Goal: Navigation & Orientation: Find specific page/section

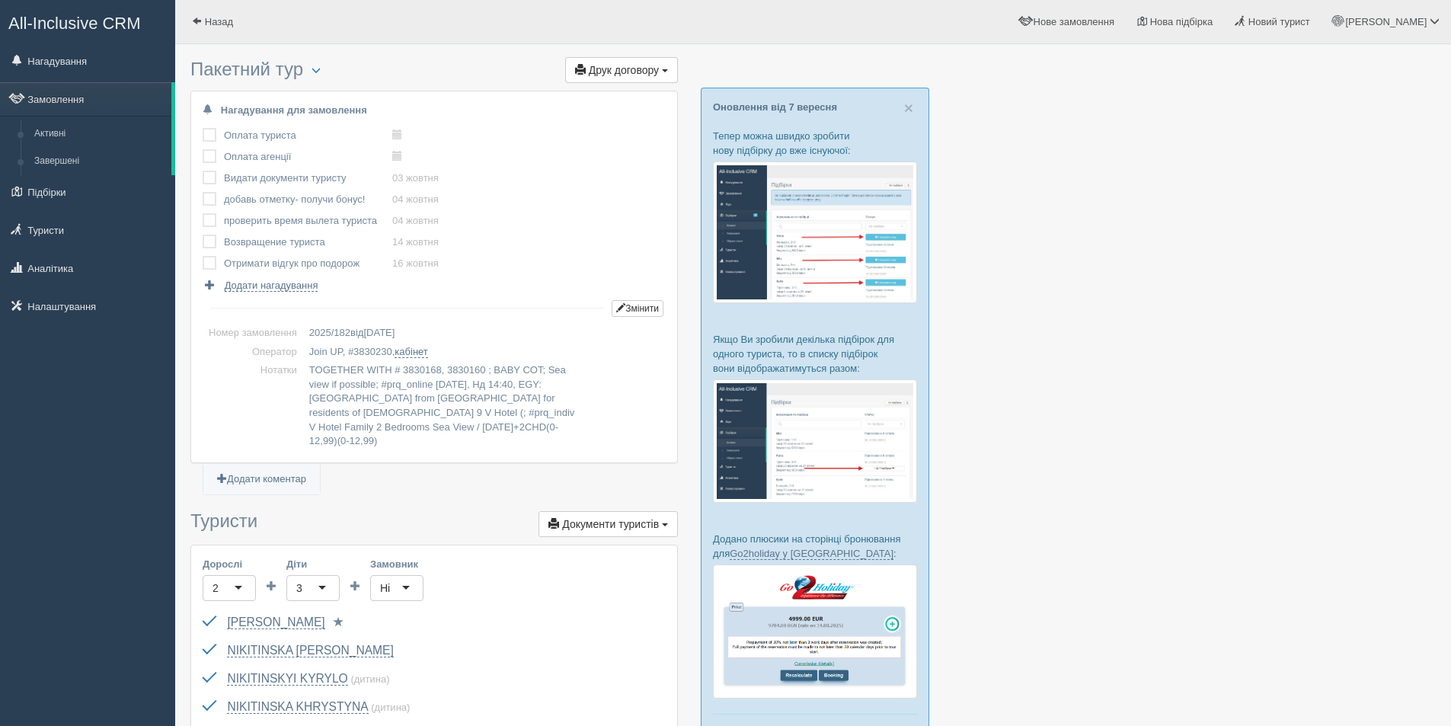
click at [99, 107] on link "Замовлення" at bounding box center [85, 99] width 171 height 34
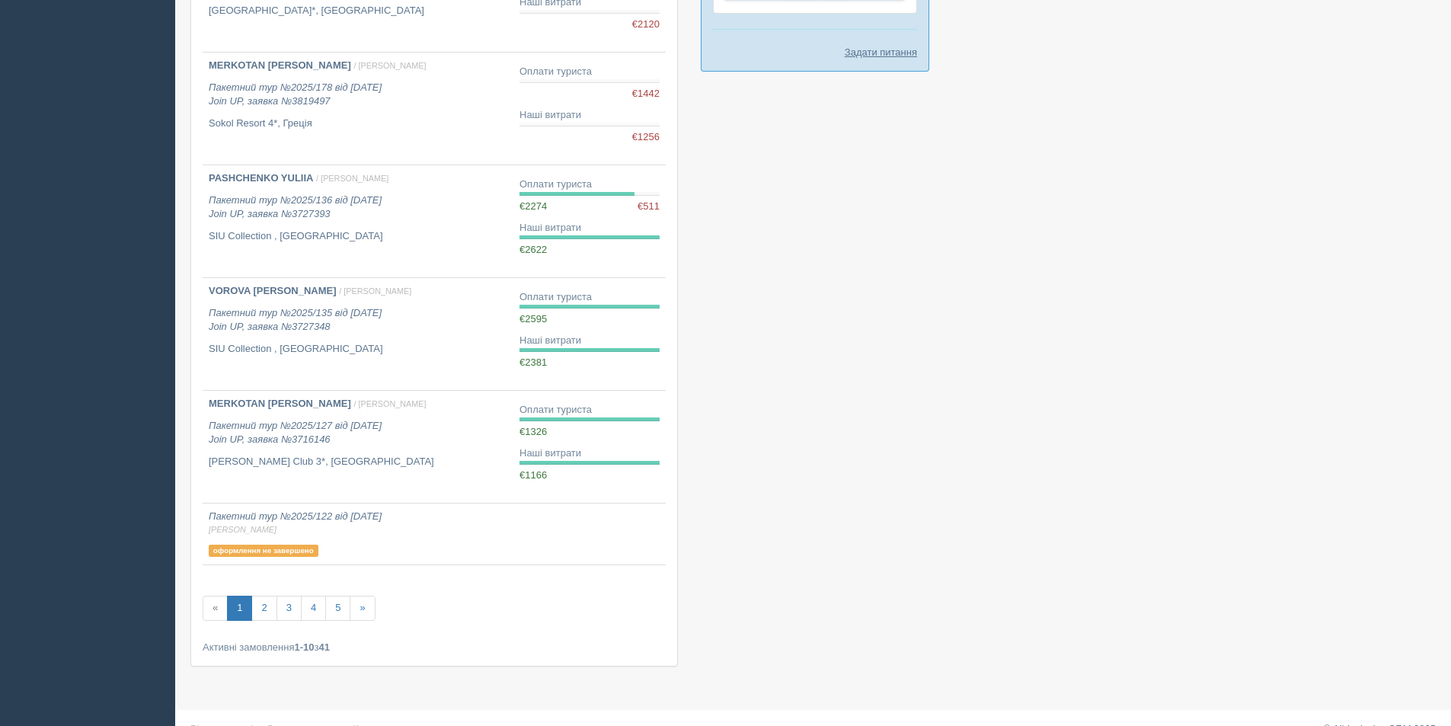
scroll to position [710, 0]
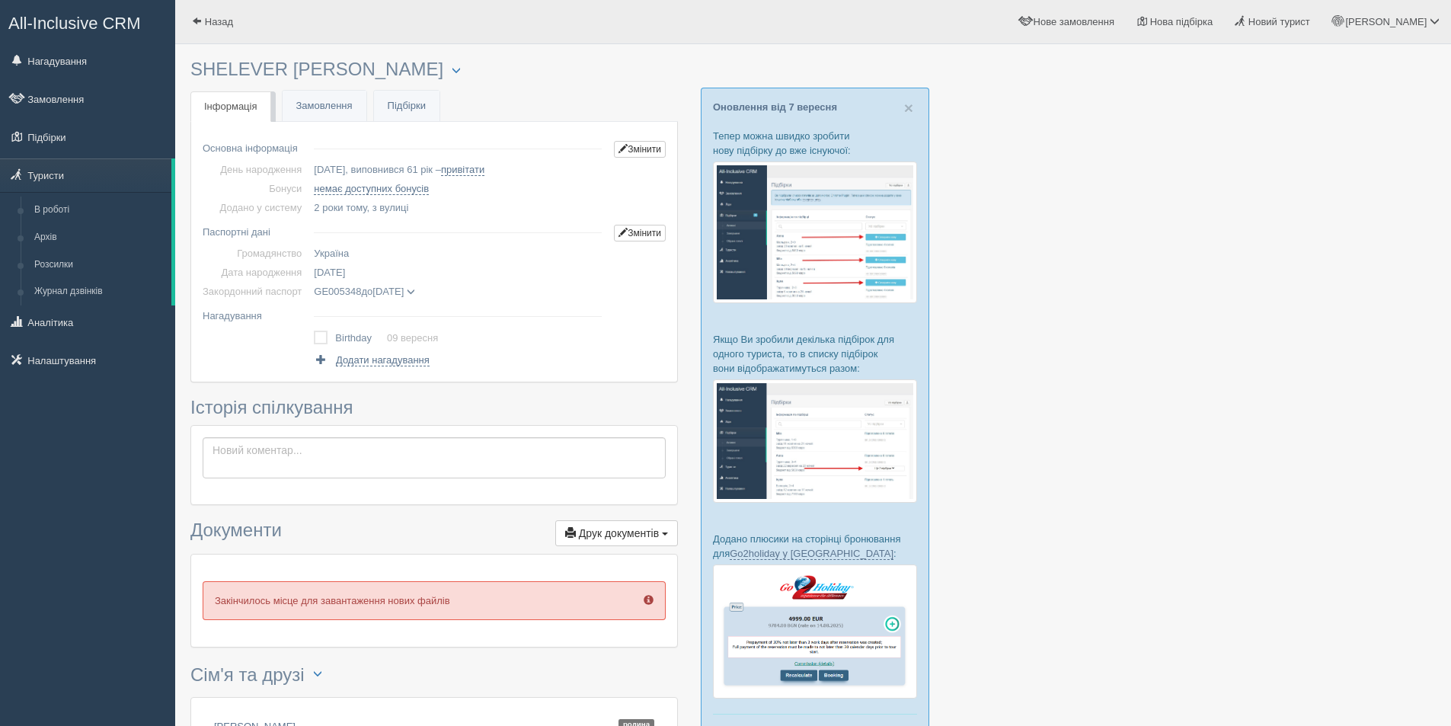
click at [1194, 347] on div at bounding box center [812, 472] width 1245 height 841
click at [319, 107] on link "Замовлення" at bounding box center [325, 106] width 84 height 31
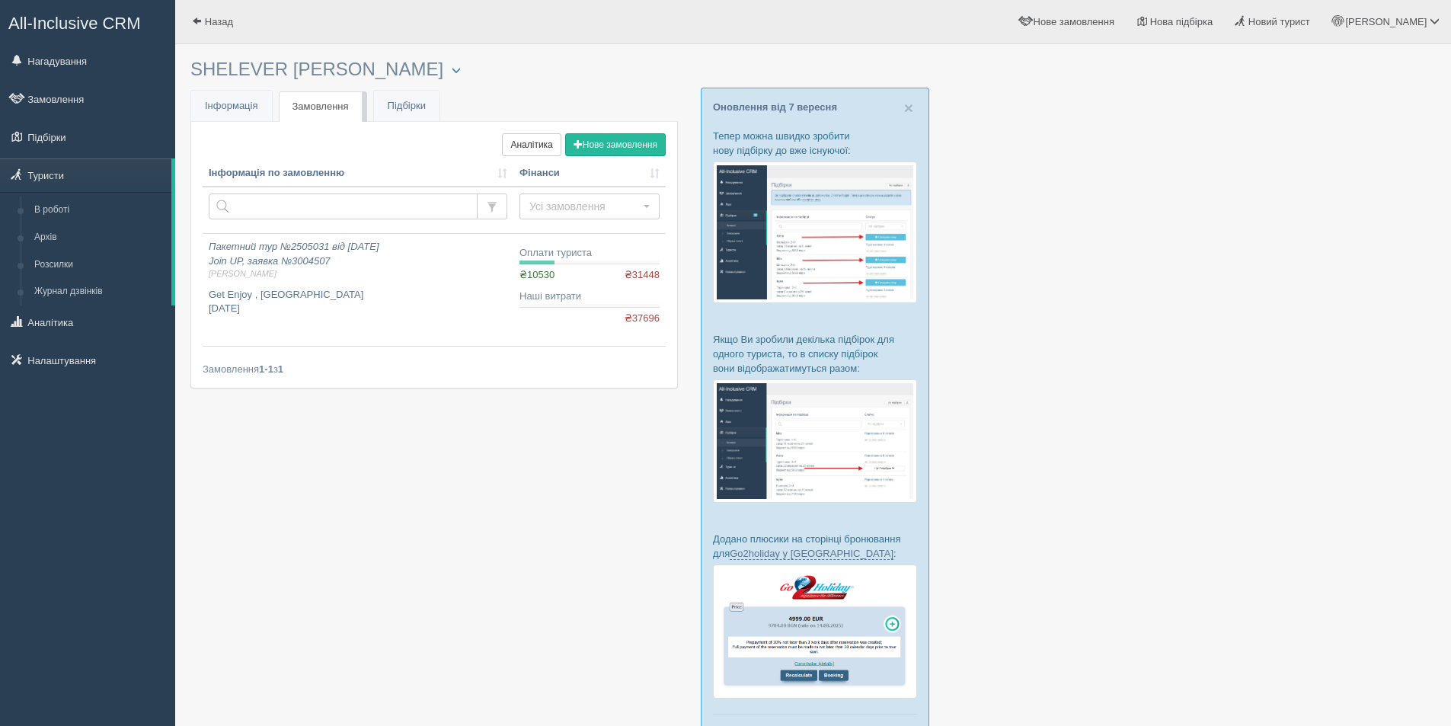
click at [92, 25] on span "All-Inclusive CRM" at bounding box center [74, 23] width 133 height 19
